Goal: Share content: Share content

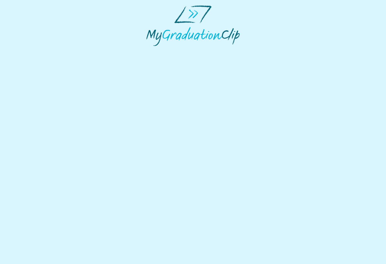
select select "**********"
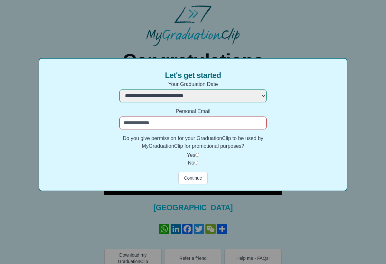
click at [180, 122] on input "Personal Email" at bounding box center [192, 122] width 147 height 13
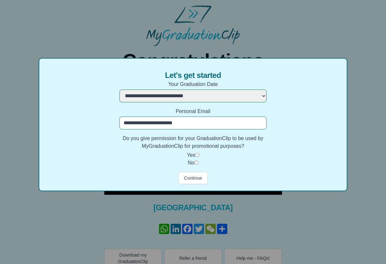
type input "**********"
click at [197, 179] on button "Continue" at bounding box center [192, 178] width 29 height 12
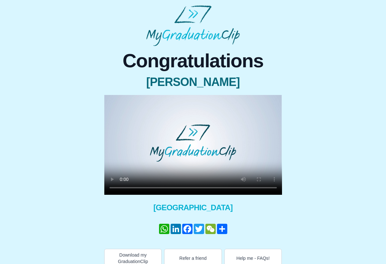
click at [191, 143] on video at bounding box center [193, 145] width 178 height 100
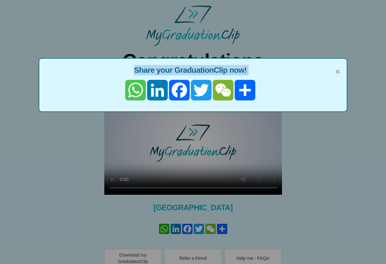
drag, startPoint x: 337, startPoint y: 71, endPoint x: 135, endPoint y: 91, distance: 203.3
click at [135, 91] on div "× Share your GraduationClip now! WhatsApp LinkedIn Facebook Twitter WeChat Share" at bounding box center [193, 85] width 308 height 54
click at [135, 91] on link "WhatsApp" at bounding box center [135, 90] width 22 height 21
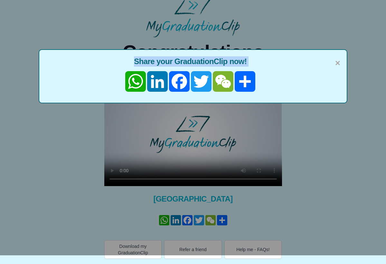
scroll to position [9, 0]
click at [337, 62] on span "×" at bounding box center [337, 63] width 5 height 14
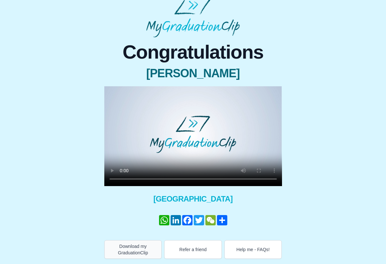
click at [130, 251] on button "Download my GraduationClip" at bounding box center [133, 249] width 58 height 19
click at [124, 179] on video at bounding box center [193, 136] width 178 height 100
click at [113, 94] on video at bounding box center [193, 136] width 178 height 100
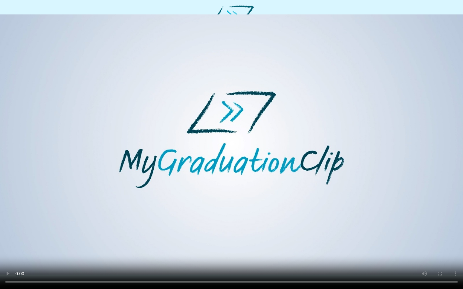
click at [231, 263] on video at bounding box center [231, 144] width 463 height 289
click at [234, 212] on video at bounding box center [231, 144] width 463 height 289
click at [229, 262] on video at bounding box center [231, 144] width 463 height 289
click at [289, 263] on video at bounding box center [231, 144] width 463 height 289
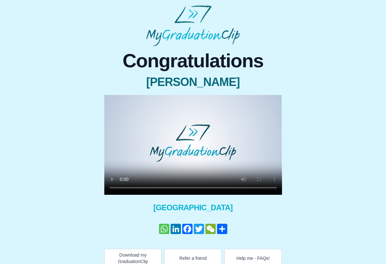
click at [163, 227] on link "WhatsApp" at bounding box center [164, 229] width 12 height 10
